Goal: Task Accomplishment & Management: Manage account settings

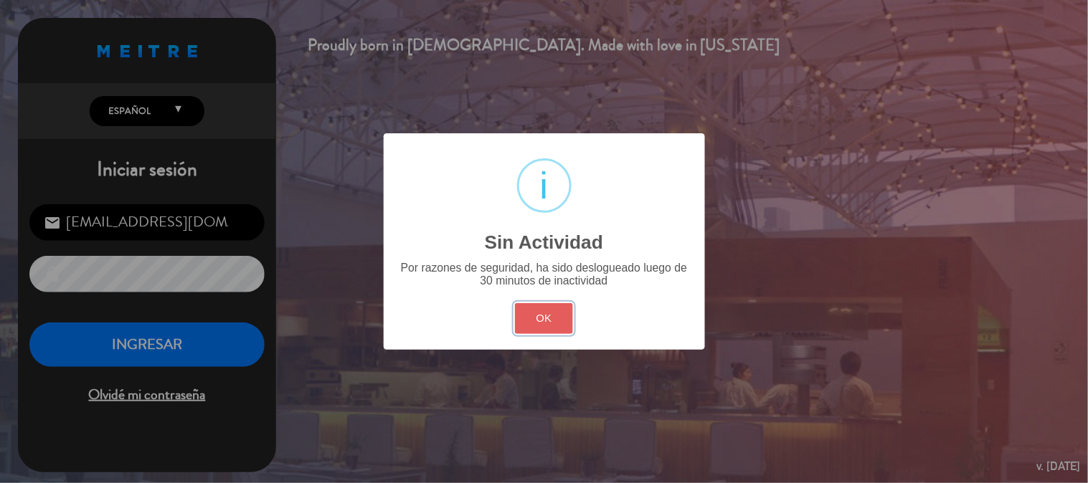
click at [521, 318] on button "OK" at bounding box center [544, 318] width 58 height 31
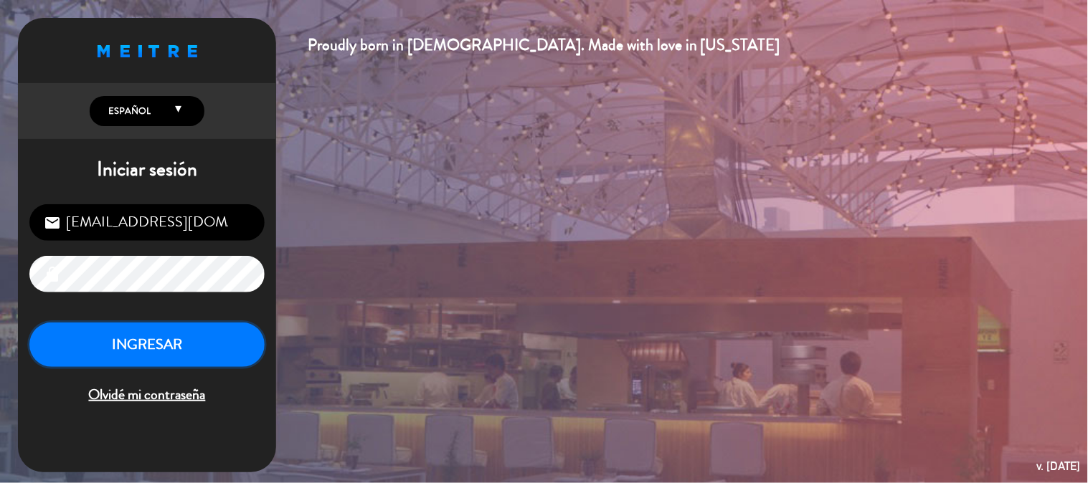
click at [203, 346] on button "INGRESAR" at bounding box center [146, 345] width 235 height 45
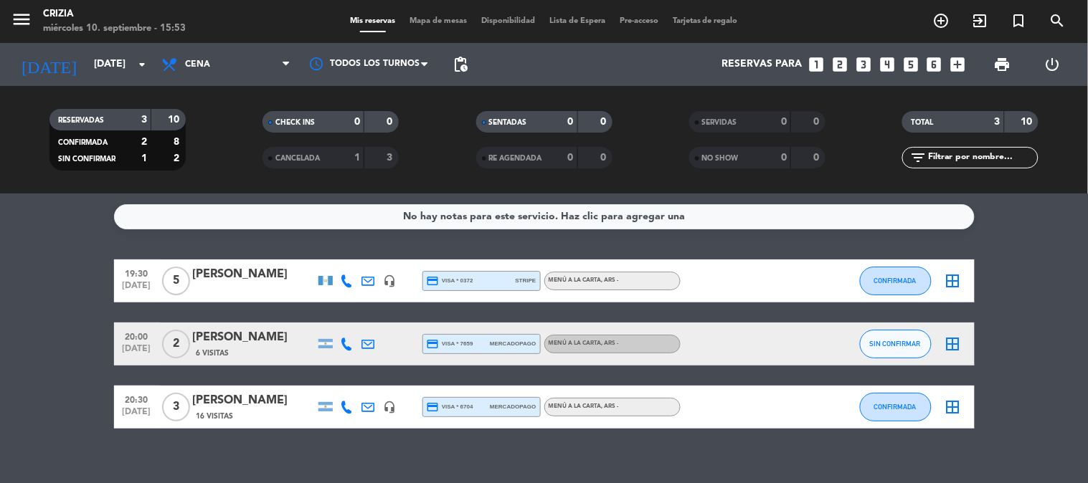
click at [592, 344] on span "MENÚ A LA CARTA , ARS -" at bounding box center [584, 344] width 70 height 6
click at [120, 59] on input "[DATE]" at bounding box center [155, 65] width 136 height 26
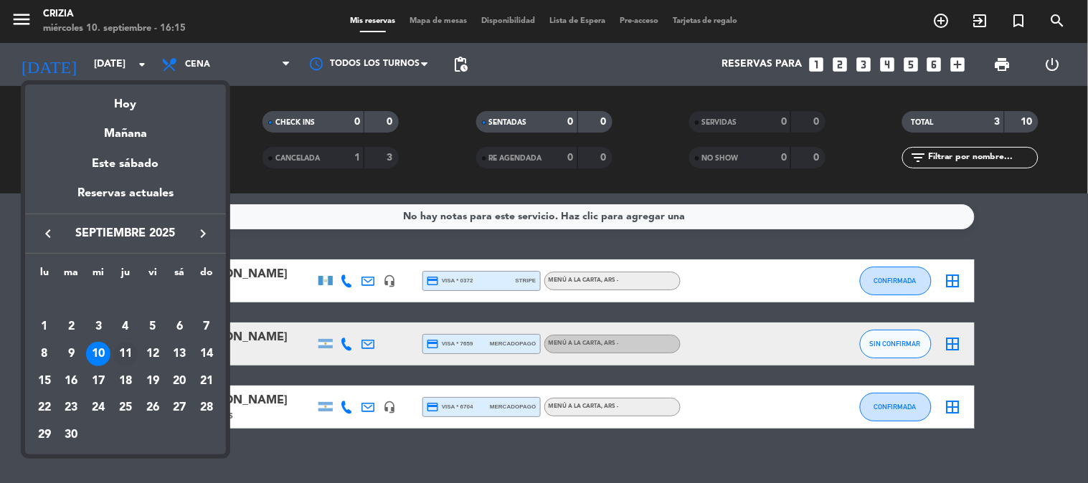
click at [130, 350] on div "11" at bounding box center [125, 354] width 24 height 24
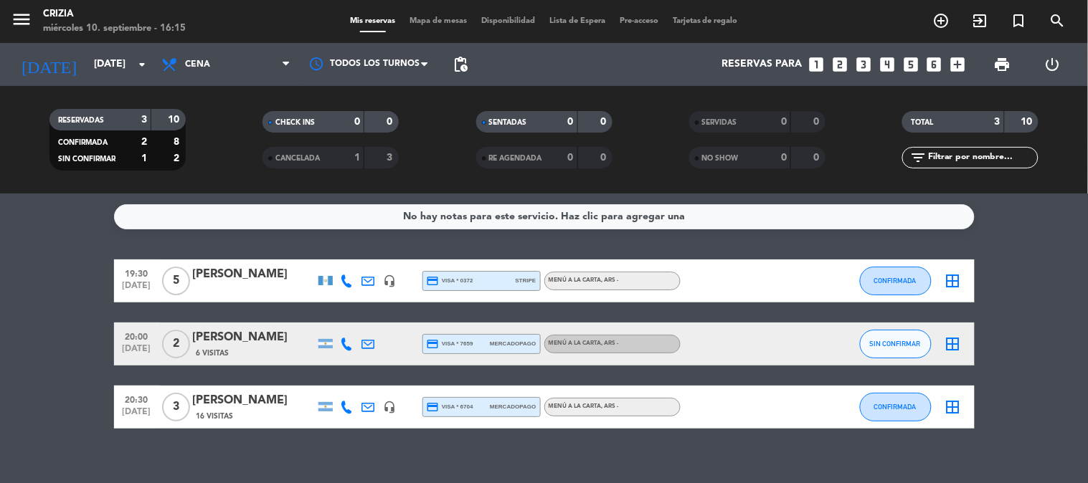
type input "[DEMOGRAPHIC_DATA][DATE]"
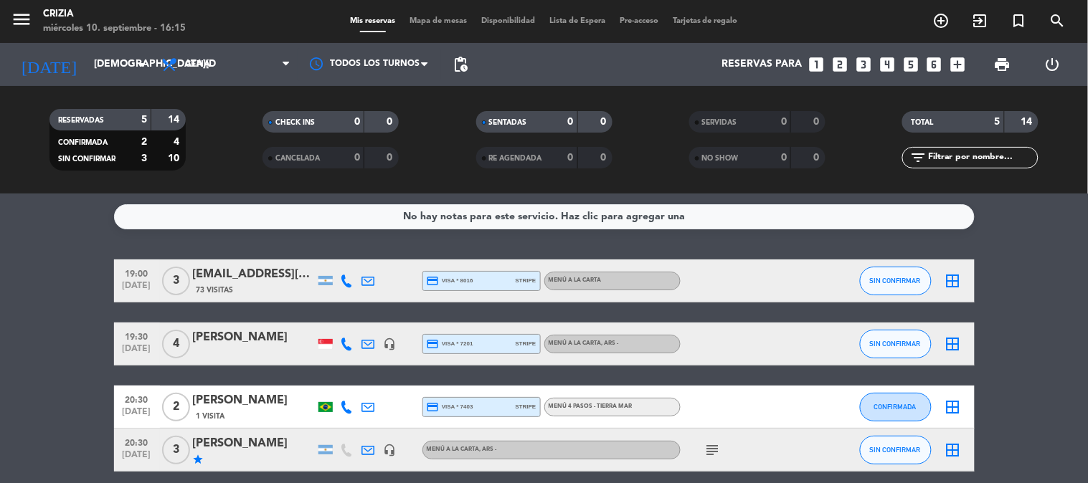
click at [261, 270] on div "[EMAIL_ADDRESS][DOMAIN_NAME]" at bounding box center [254, 274] width 122 height 19
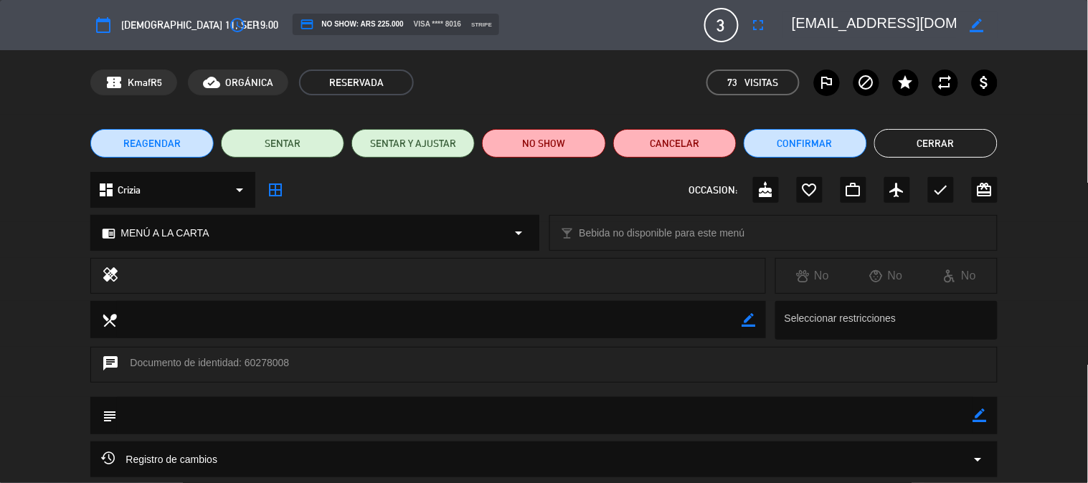
type input "[EMAIL_ADDRESS][DOMAIN_NAME]"
click at [922, 141] on button "Cerrar" at bounding box center [935, 143] width 123 height 29
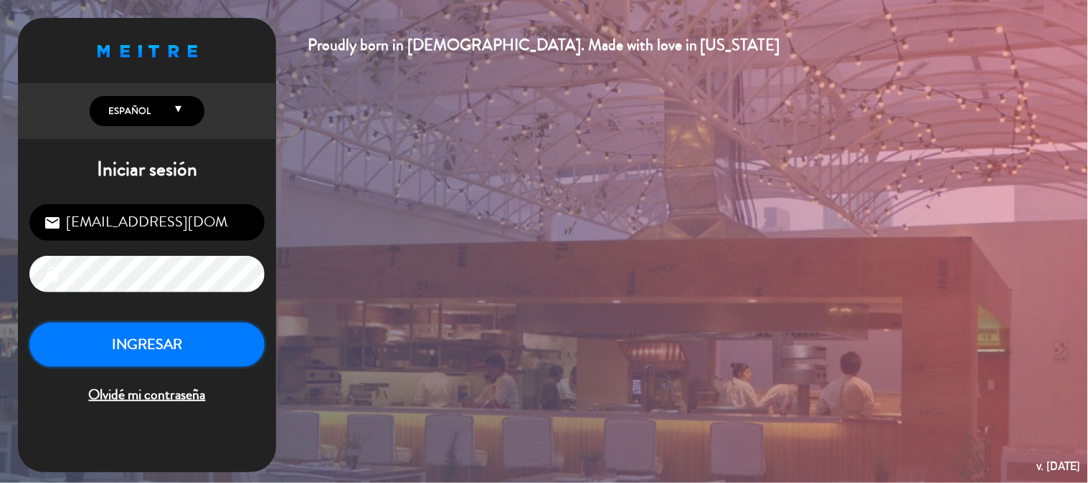
click at [231, 331] on button "INGRESAR" at bounding box center [146, 345] width 235 height 45
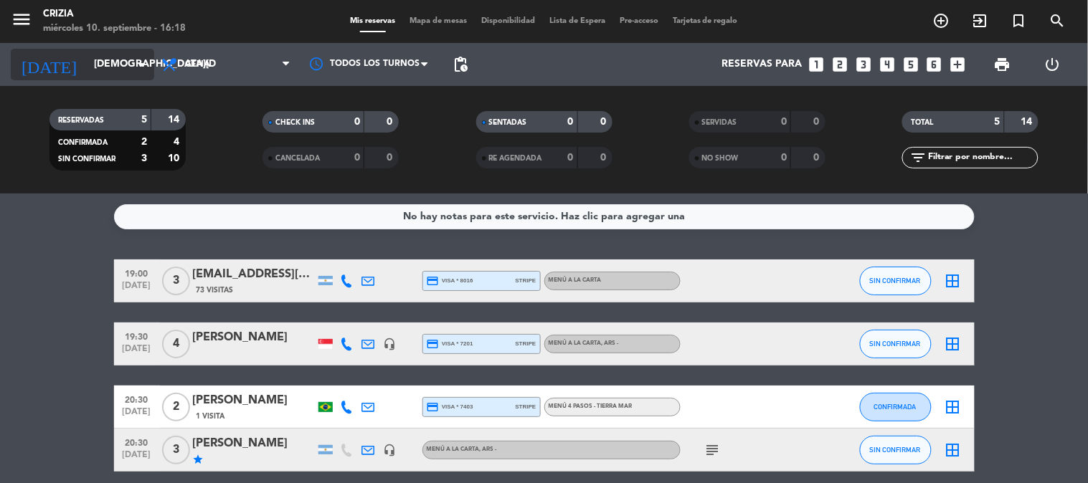
click at [115, 72] on input "[DEMOGRAPHIC_DATA][DATE]" at bounding box center [155, 65] width 136 height 26
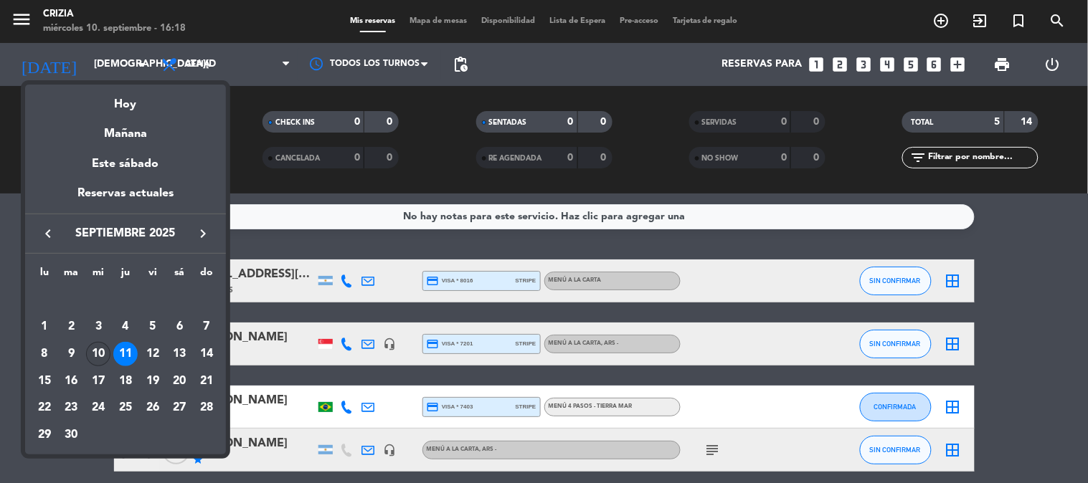
click at [103, 354] on div "10" at bounding box center [98, 354] width 24 height 24
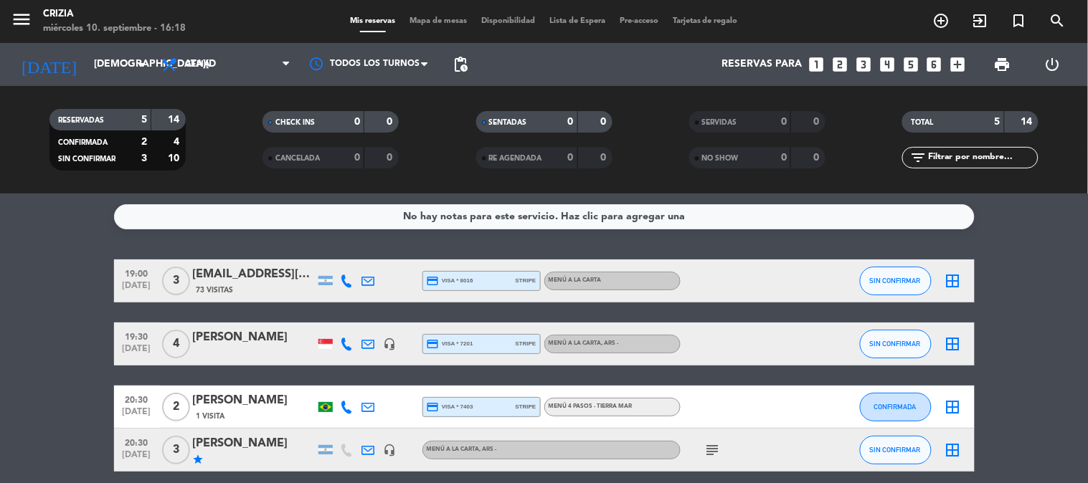
type input "[DATE]"
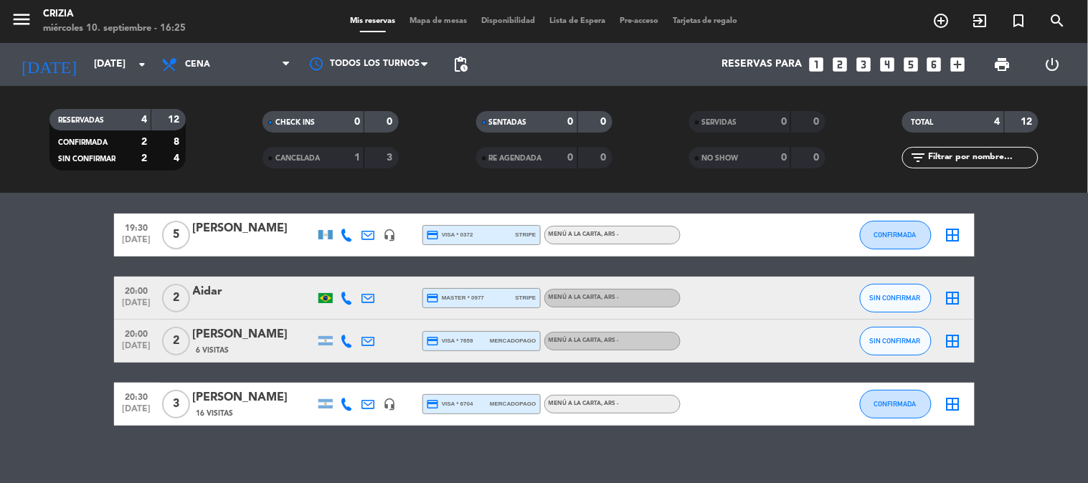
scroll to position [60, 0]
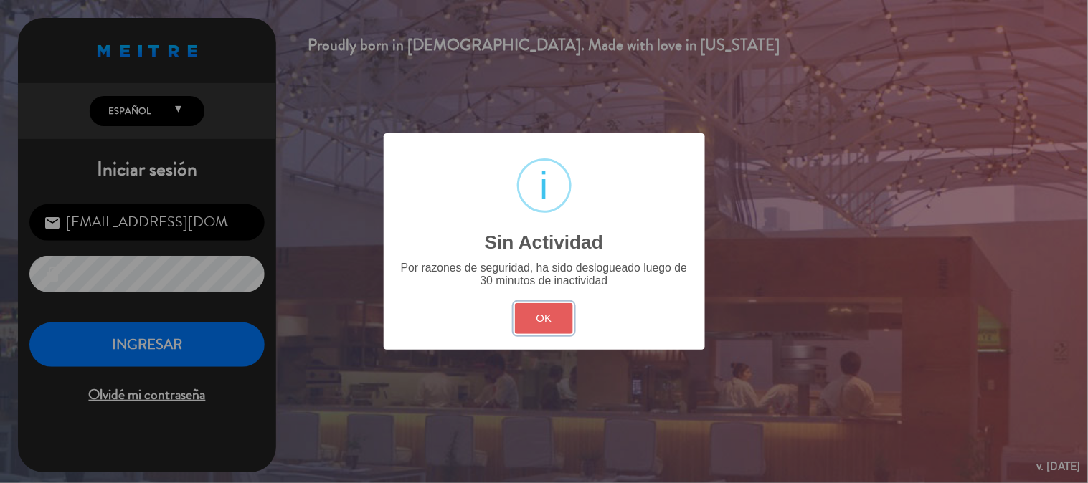
click at [551, 310] on button "OK" at bounding box center [544, 318] width 58 height 31
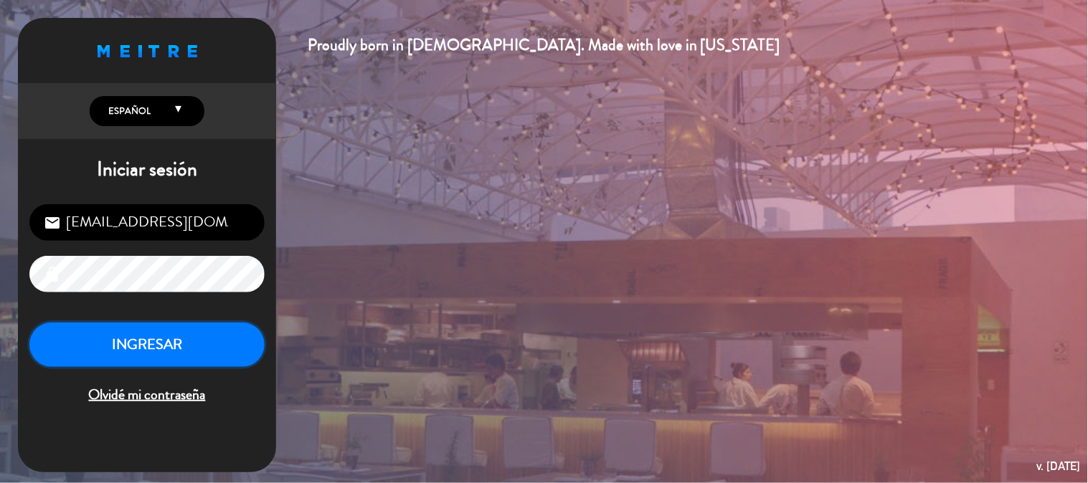
click at [199, 330] on button "INGRESAR" at bounding box center [146, 345] width 235 height 45
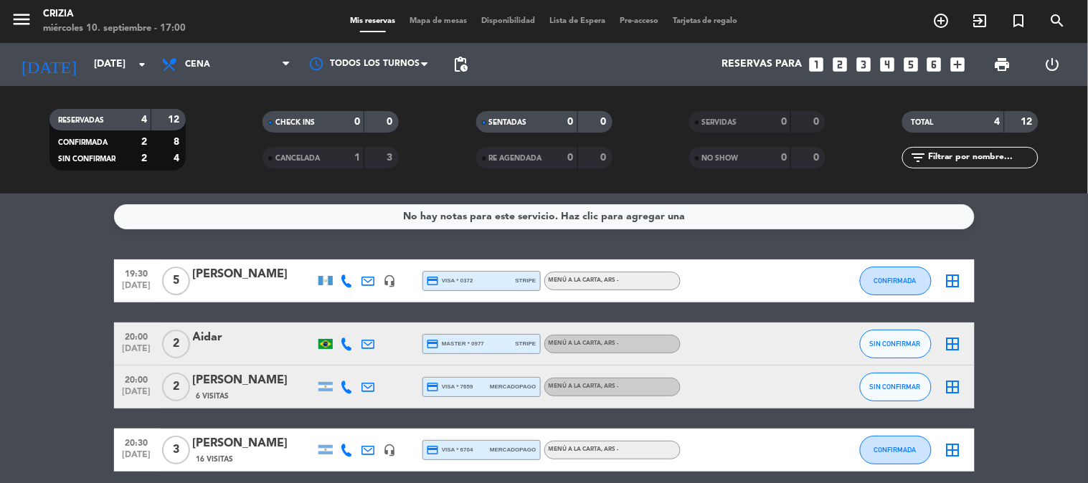
scroll to position [60, 0]
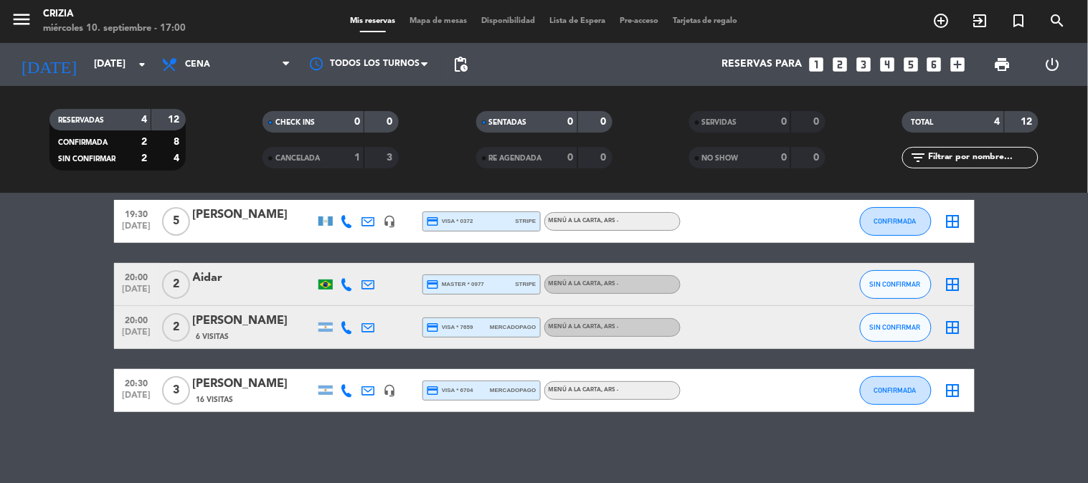
click at [275, 454] on div "No hay notas para este servicio. Haz clic para agregar una 19:30 [DATE] 5 [PERS…" at bounding box center [544, 339] width 1088 height 290
click at [460, 442] on div "No hay notas para este servicio. Haz clic para agregar una 19:30 [DATE] 5 [PERS…" at bounding box center [544, 339] width 1088 height 290
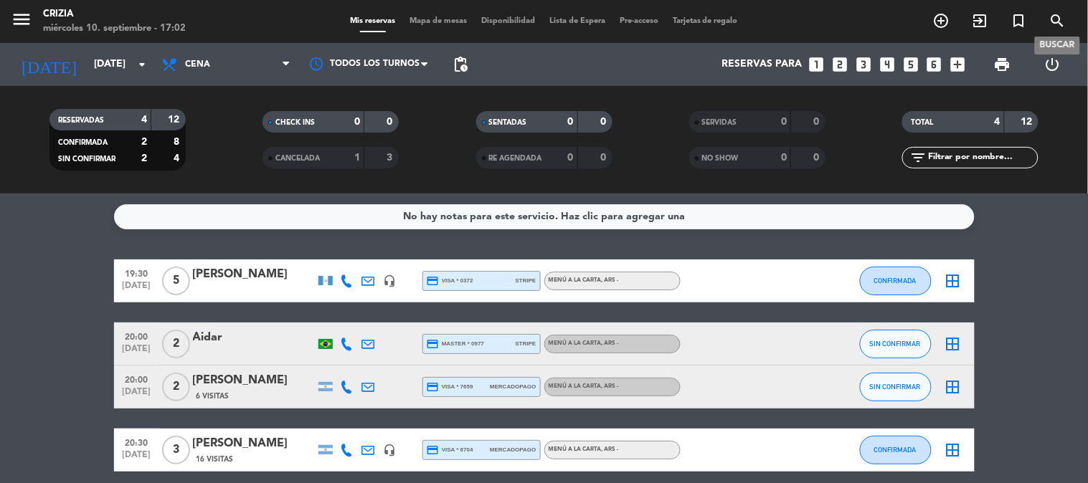
click at [1062, 26] on icon "search" at bounding box center [1057, 20] width 17 height 17
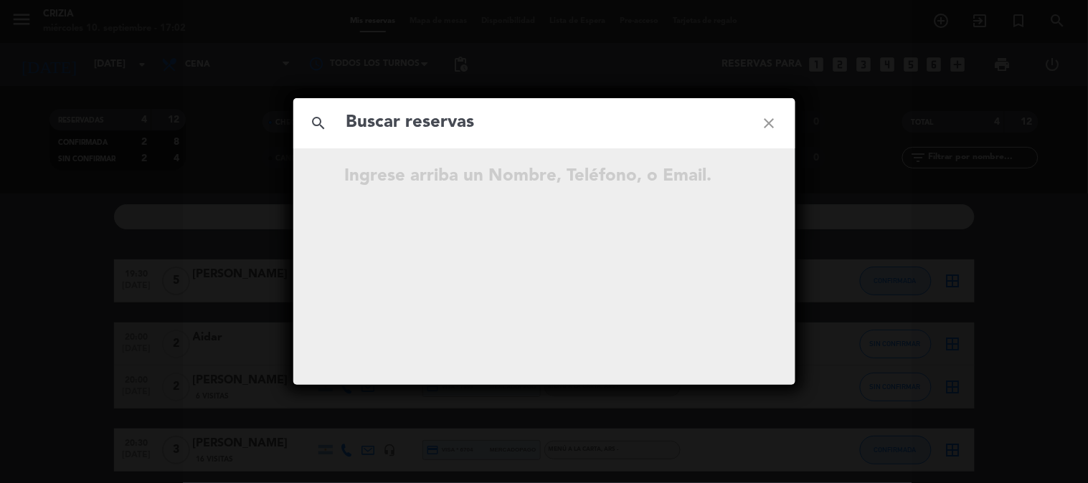
click at [483, 130] on input "text" at bounding box center [544, 122] width 399 height 29
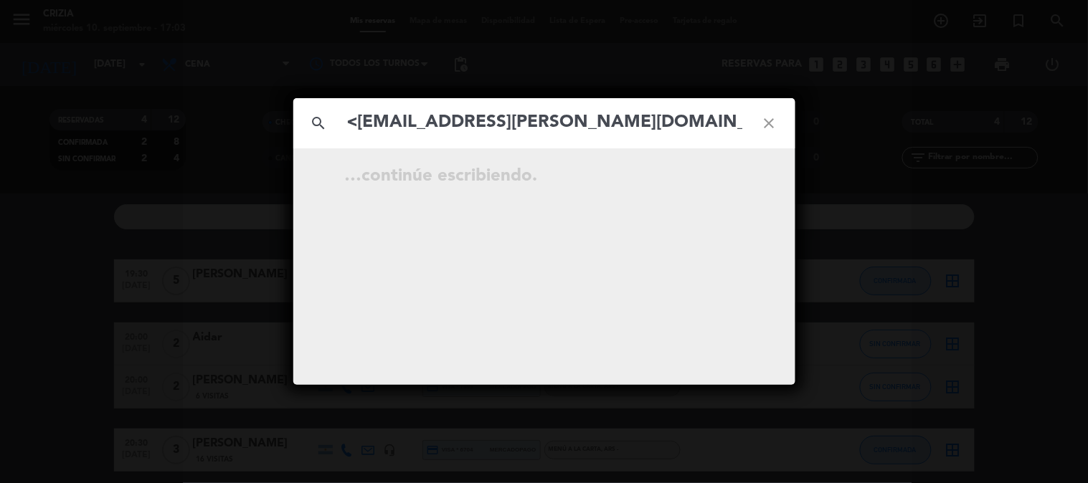
click at [363, 123] on input "<[EMAIL_ADDRESS][PERSON_NAME][DOMAIN_NAME]" at bounding box center [544, 122] width 399 height 29
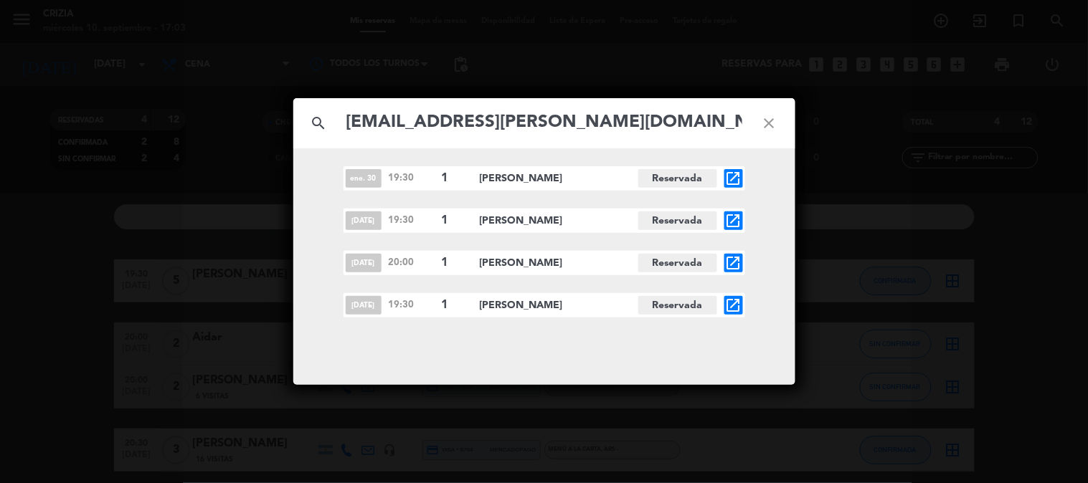
type input "[EMAIL_ADDRESS][PERSON_NAME][DOMAIN_NAME]"
click at [746, 303] on div "[DATE] 19:30 1 [PERSON_NAME] Reservada open_in_new [DATE] 19:30 1 [PERSON_NAME]…" at bounding box center [544, 241] width 502 height 151
click at [735, 303] on icon "open_in_new" at bounding box center [733, 305] width 17 height 17
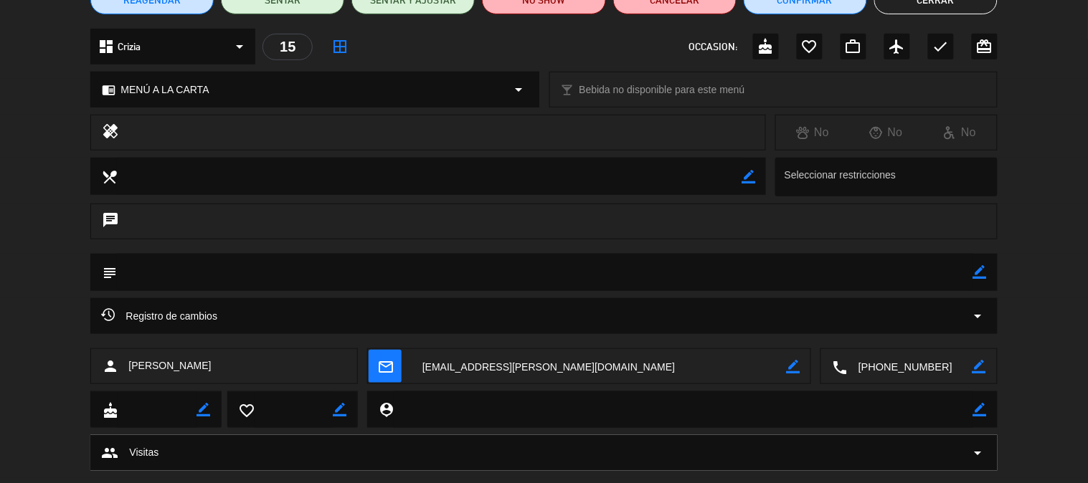
scroll to position [159, 0]
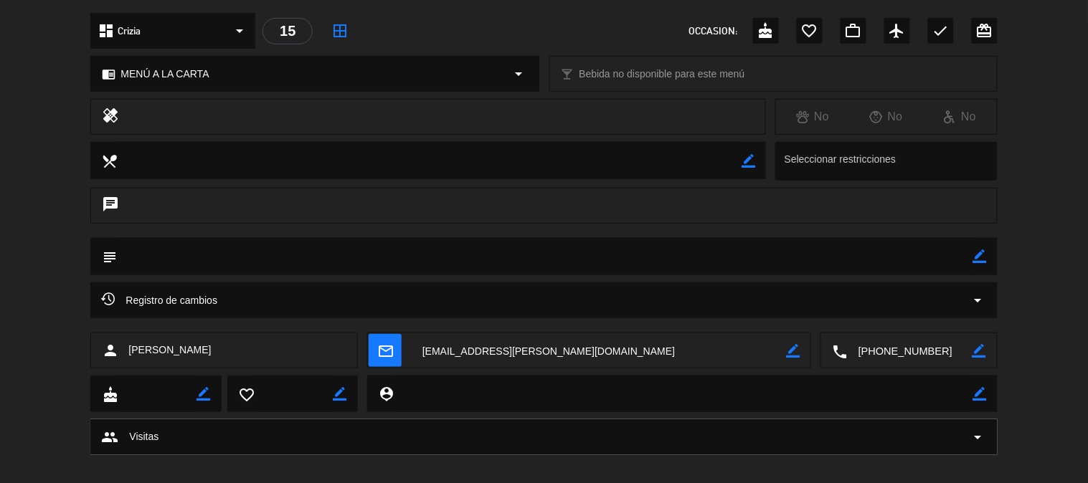
click at [887, 346] on textarea at bounding box center [909, 351] width 125 height 36
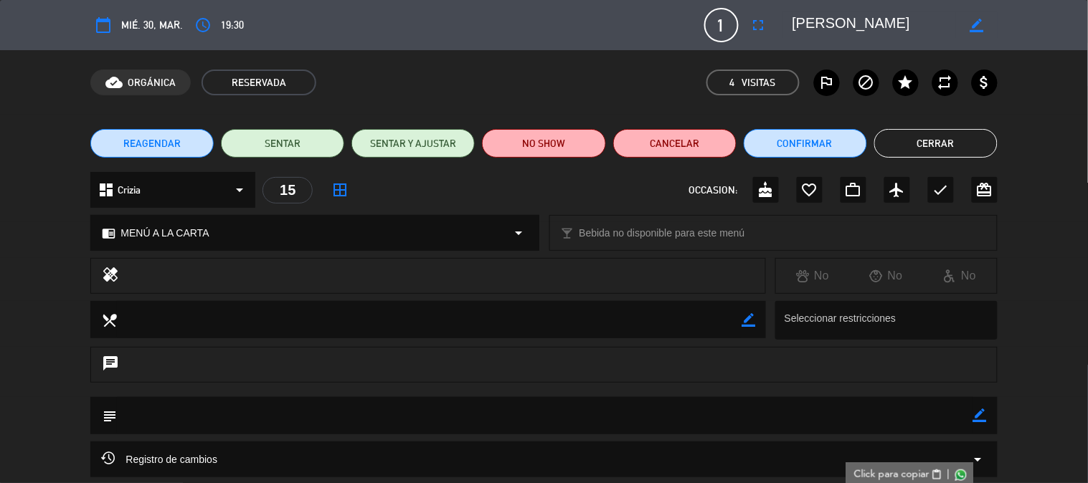
click at [859, 18] on textarea at bounding box center [874, 25] width 164 height 26
